Goal: Task Accomplishment & Management: Use online tool/utility

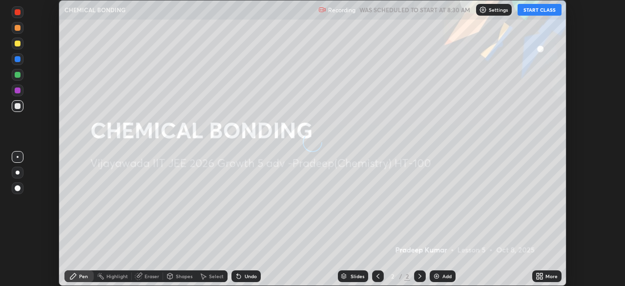
scroll to position [286, 625]
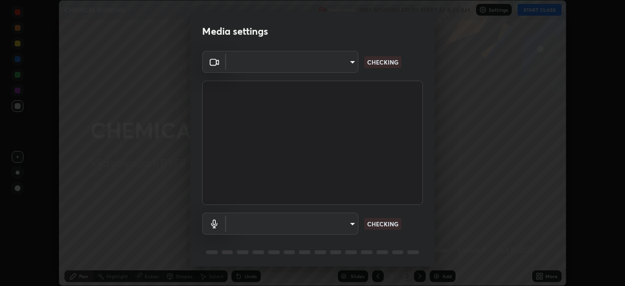
type input "4b07550f10a59a7173657f9d6ee7a44ffe01d6d7b1bc446bebceededd52016b0"
click at [349, 226] on body "Erase all CHEMICAL BONDING Recording WAS SCHEDULED TO START AT 8:30 AM Settings…" at bounding box center [312, 143] width 625 height 286
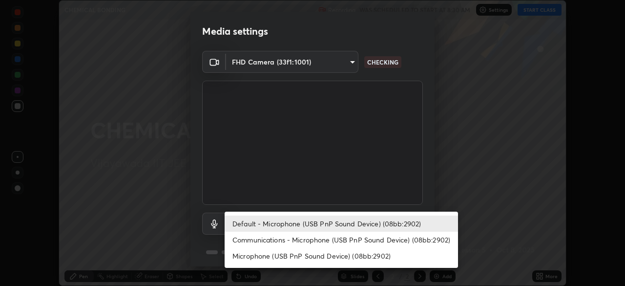
click at [311, 241] on li "Communications - Microphone (USB PnP Sound Device) (08bb:2902)" at bounding box center [341, 239] width 233 height 16
type input "communications"
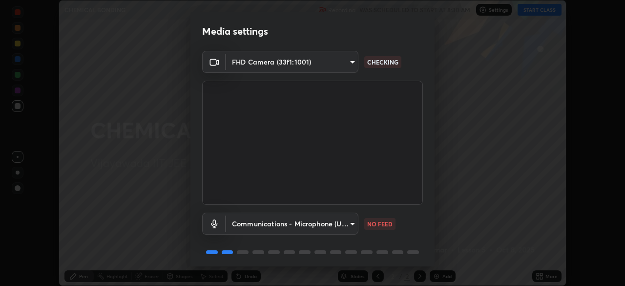
scroll to position [35, 0]
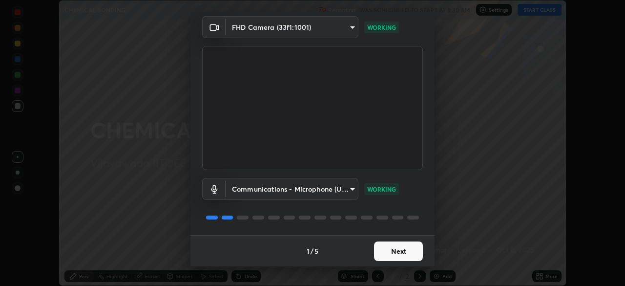
click at [390, 257] on button "Next" at bounding box center [398, 251] width 49 height 20
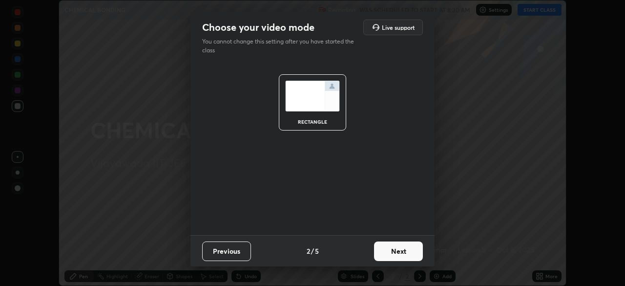
click at [392, 254] on button "Next" at bounding box center [398, 251] width 49 height 20
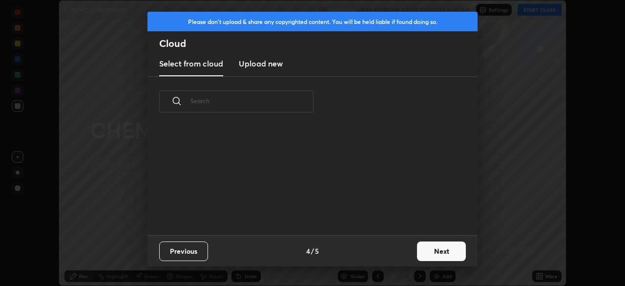
click at [397, 254] on div "Previous 4 / 5 Next" at bounding box center [312, 250] width 330 height 31
click at [400, 255] on div "Previous 4 / 5 Next" at bounding box center [312, 250] width 330 height 31
click at [438, 255] on button "Next" at bounding box center [441, 251] width 49 height 20
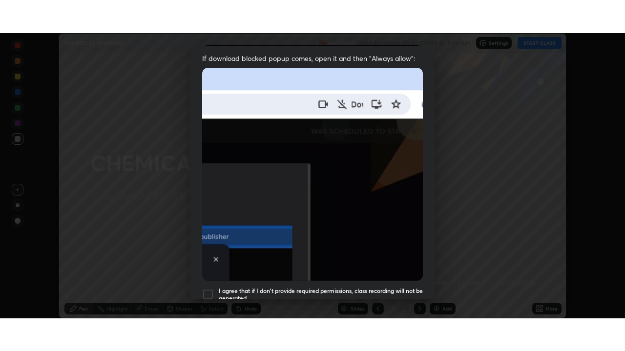
scroll to position [234, 0]
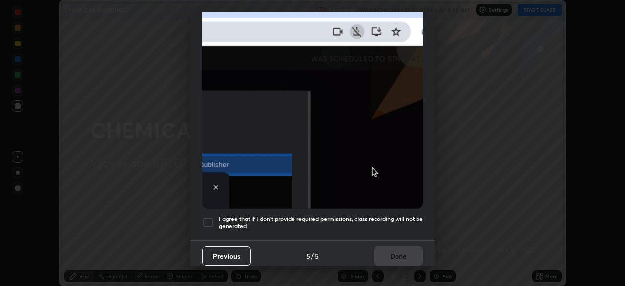
click at [210, 217] on div at bounding box center [208, 222] width 12 height 12
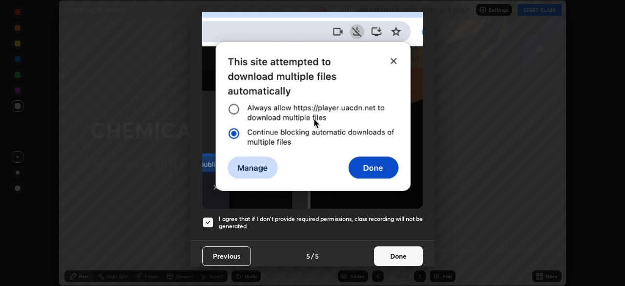
click at [394, 252] on button "Done" at bounding box center [398, 256] width 49 height 20
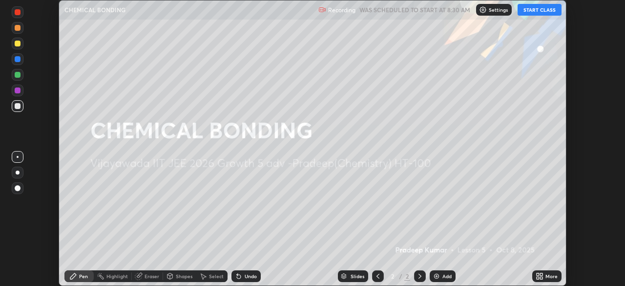
click at [543, 9] on button "START CLASS" at bounding box center [539, 10] width 44 height 12
click at [541, 277] on icon at bounding box center [541, 277] width 2 height 2
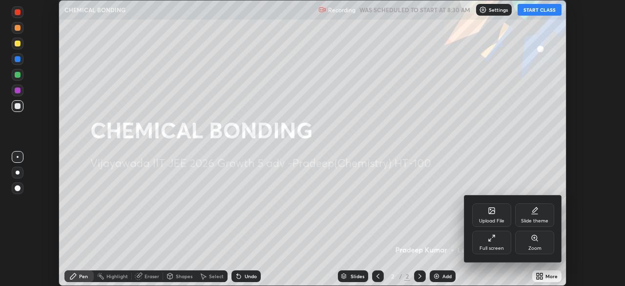
click at [489, 246] on div "Full screen" at bounding box center [491, 247] width 24 height 5
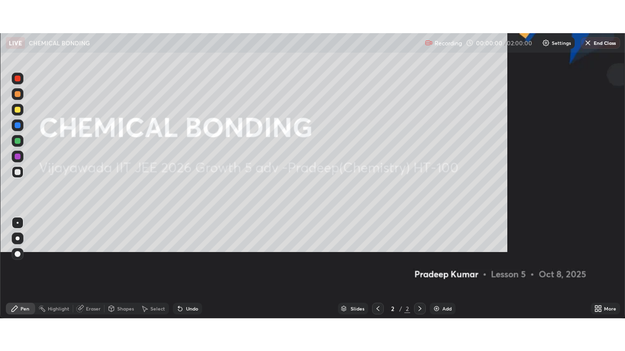
scroll to position [351, 625]
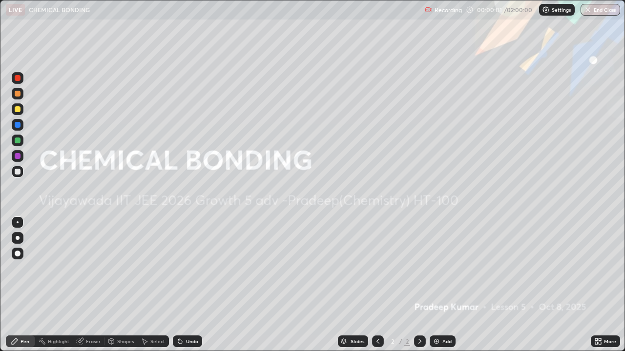
click at [439, 285] on img at bounding box center [436, 342] width 8 height 8
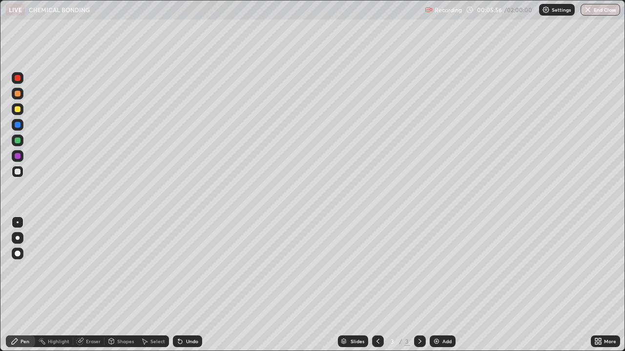
click at [438, 285] on img at bounding box center [436, 342] width 8 height 8
click at [440, 285] on div "Add" at bounding box center [442, 342] width 26 height 12
click at [191, 285] on div "Undo" at bounding box center [192, 341] width 12 height 5
click at [190, 285] on div "Undo" at bounding box center [192, 341] width 12 height 5
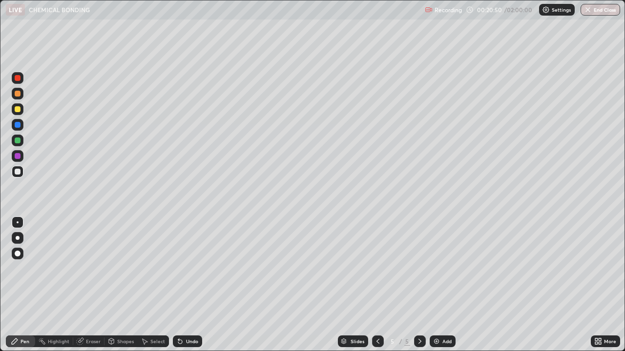
click at [191, 285] on div "Undo" at bounding box center [187, 342] width 29 height 12
click at [440, 285] on div "Add" at bounding box center [442, 342] width 26 height 12
click at [88, 285] on div "Eraser" at bounding box center [93, 341] width 15 height 5
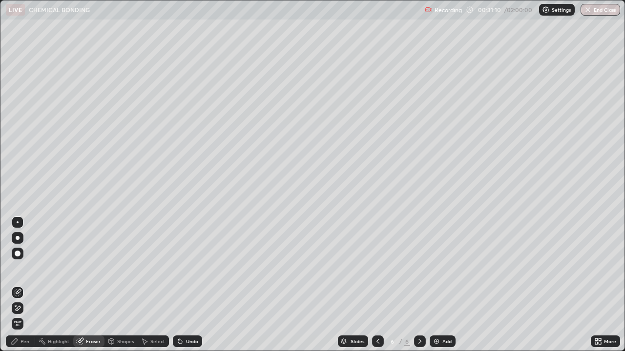
click at [25, 285] on div "Pen" at bounding box center [24, 341] width 9 height 5
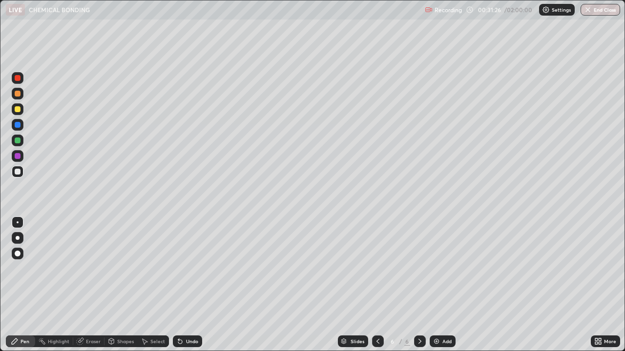
click at [87, 285] on div "Eraser" at bounding box center [88, 342] width 31 height 12
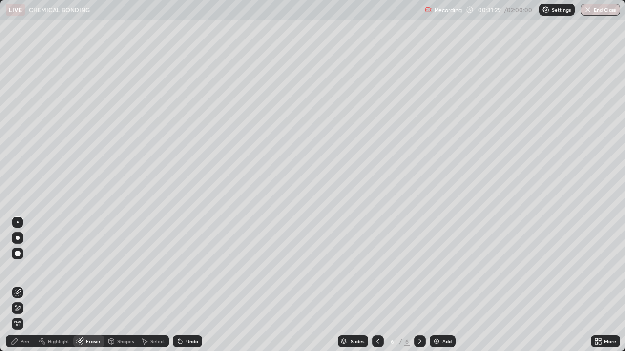
click at [26, 285] on div "Pen" at bounding box center [24, 341] width 9 height 5
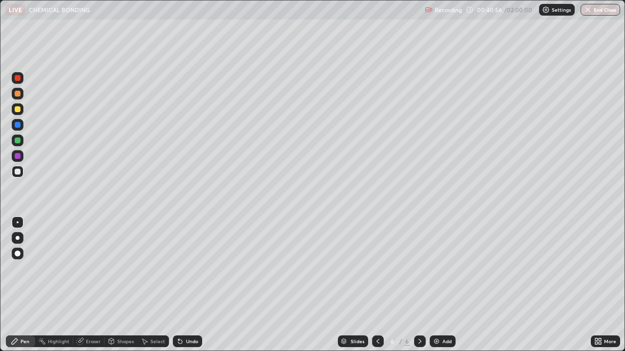
click at [440, 285] on div "Add" at bounding box center [442, 342] width 26 height 12
click at [191, 285] on div "Undo" at bounding box center [192, 341] width 12 height 5
click at [190, 285] on div "Undo" at bounding box center [192, 341] width 12 height 5
click at [189, 285] on div "Undo" at bounding box center [192, 341] width 12 height 5
click at [190, 285] on div "Undo" at bounding box center [187, 342] width 29 height 12
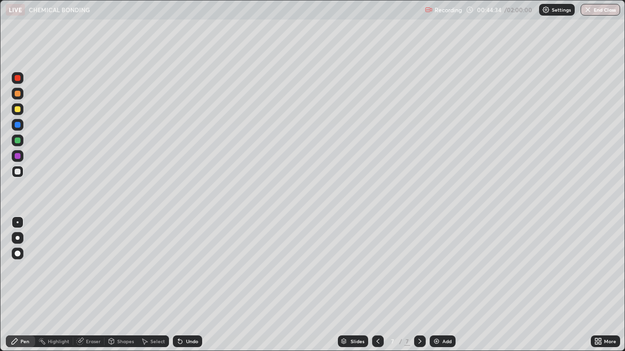
click at [190, 285] on div "Undo" at bounding box center [192, 341] width 12 height 5
click at [189, 285] on div "Undo" at bounding box center [192, 341] width 12 height 5
click at [187, 285] on div "Undo" at bounding box center [192, 341] width 12 height 5
click at [188, 285] on div "Undo" at bounding box center [192, 341] width 12 height 5
click at [189, 285] on div "Undo" at bounding box center [192, 341] width 12 height 5
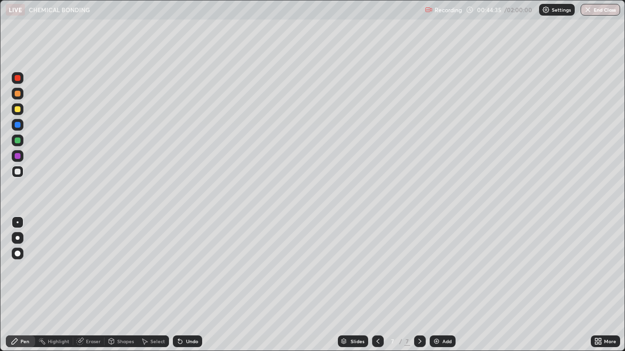
click at [188, 285] on div "Undo" at bounding box center [192, 341] width 12 height 5
click at [189, 285] on div "Undo" at bounding box center [192, 341] width 12 height 5
click at [438, 285] on img at bounding box center [436, 342] width 8 height 8
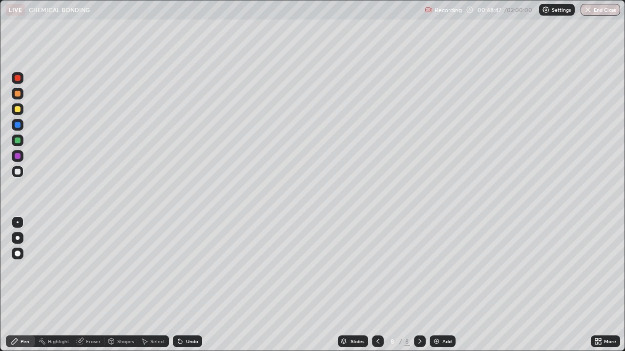
click at [186, 285] on div "Undo" at bounding box center [192, 341] width 12 height 5
click at [187, 285] on div "Undo" at bounding box center [192, 341] width 12 height 5
click at [189, 285] on div "Undo" at bounding box center [192, 341] width 12 height 5
click at [192, 285] on div "Undo" at bounding box center [192, 341] width 12 height 5
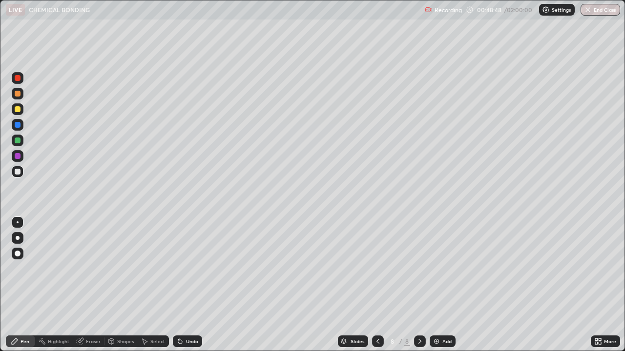
click at [191, 285] on div "Undo" at bounding box center [192, 341] width 12 height 5
click at [190, 285] on div "Undo" at bounding box center [192, 341] width 12 height 5
click at [189, 285] on div "Undo" at bounding box center [192, 341] width 12 height 5
click at [190, 285] on div "Undo" at bounding box center [192, 341] width 12 height 5
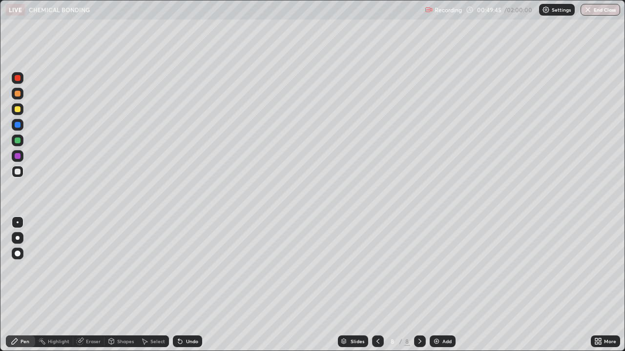
click at [186, 285] on div "Undo" at bounding box center [192, 341] width 12 height 5
click at [190, 285] on div "Undo" at bounding box center [192, 341] width 12 height 5
click at [191, 285] on div "Undo" at bounding box center [192, 341] width 12 height 5
click at [190, 285] on div "Undo" at bounding box center [192, 341] width 12 height 5
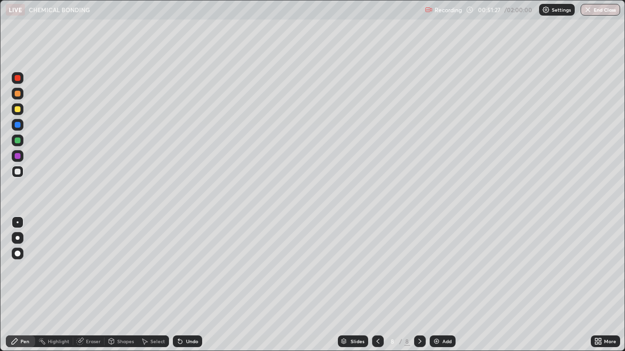
click at [189, 285] on div "Undo" at bounding box center [192, 341] width 12 height 5
click at [188, 285] on div "Undo" at bounding box center [192, 341] width 12 height 5
click at [187, 285] on div "Undo" at bounding box center [192, 341] width 12 height 5
click at [186, 285] on div "Undo" at bounding box center [192, 341] width 12 height 5
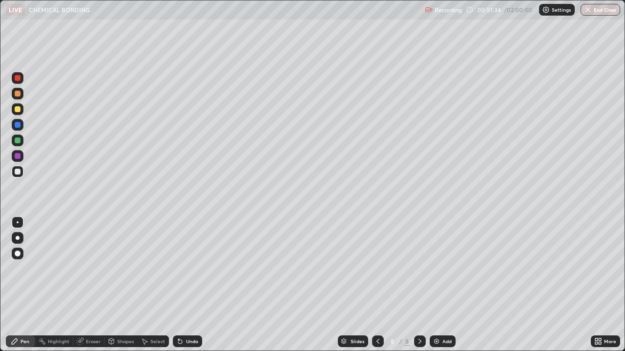
click at [193, 285] on div "Undo" at bounding box center [187, 342] width 29 height 12
click at [445, 285] on div "Add" at bounding box center [442, 342] width 26 height 12
click at [89, 285] on div "Eraser" at bounding box center [88, 342] width 31 height 12
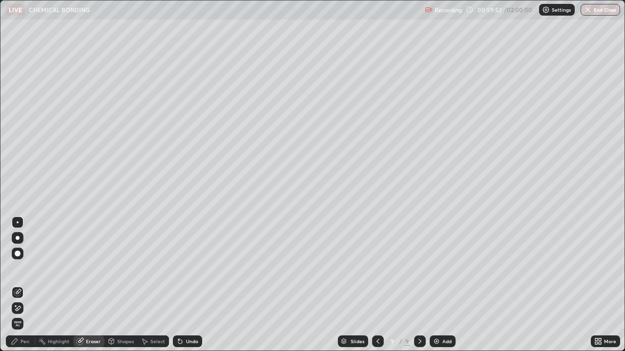
click at [21, 285] on div "Pen" at bounding box center [20, 342] width 29 height 12
